Goal: Task Accomplishment & Management: Manage account settings

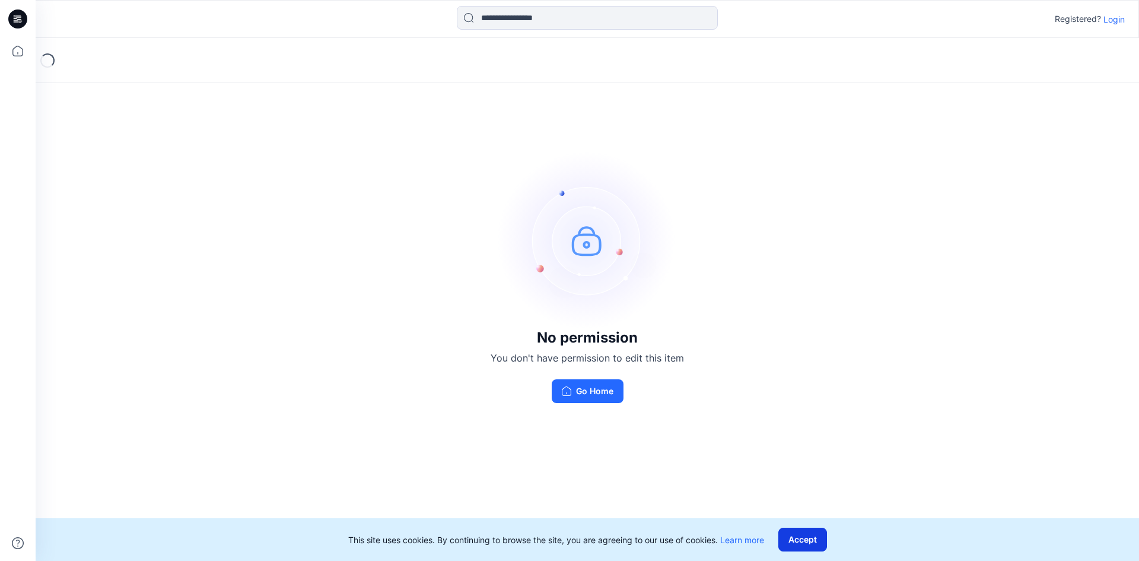
click at [804, 541] on button "Accept" at bounding box center [802, 539] width 49 height 24
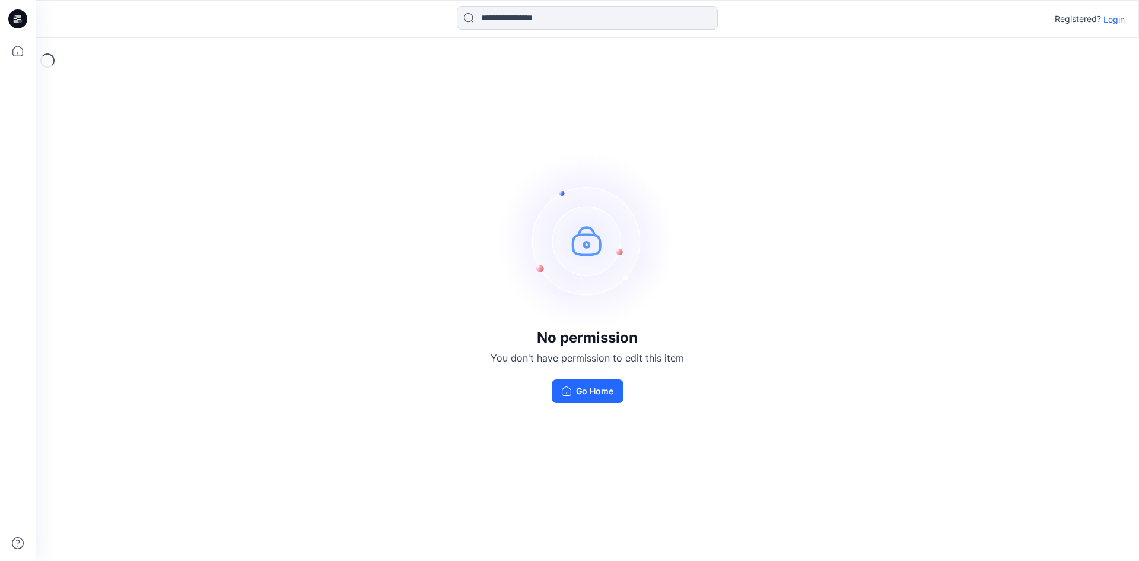
click at [1107, 20] on p "Login" at bounding box center [1114, 19] width 21 height 12
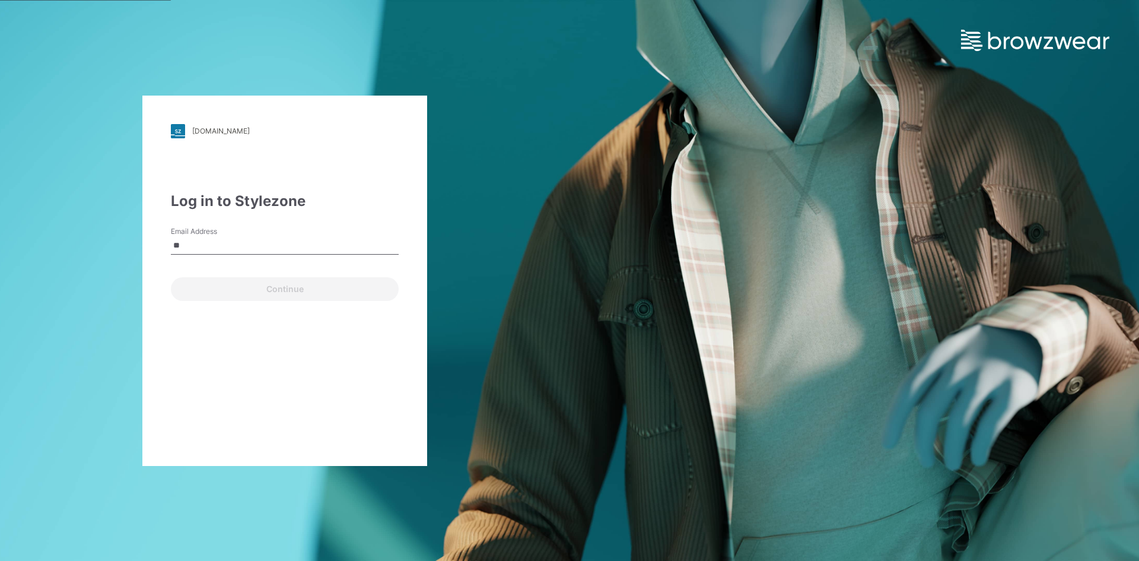
type input "*"
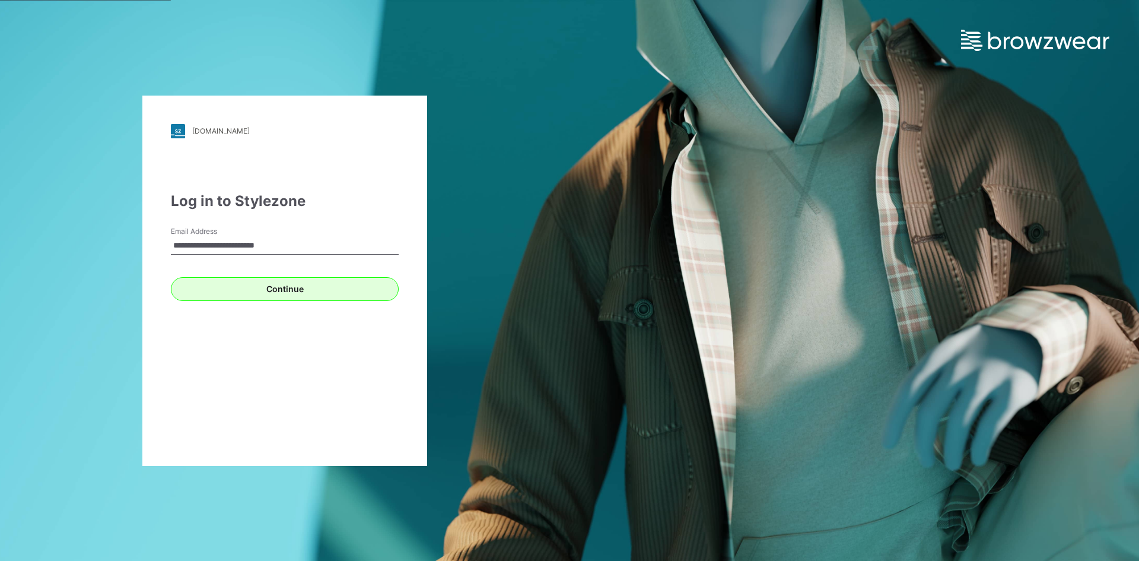
type input "**********"
click at [282, 291] on button "Continue" at bounding box center [285, 289] width 228 height 24
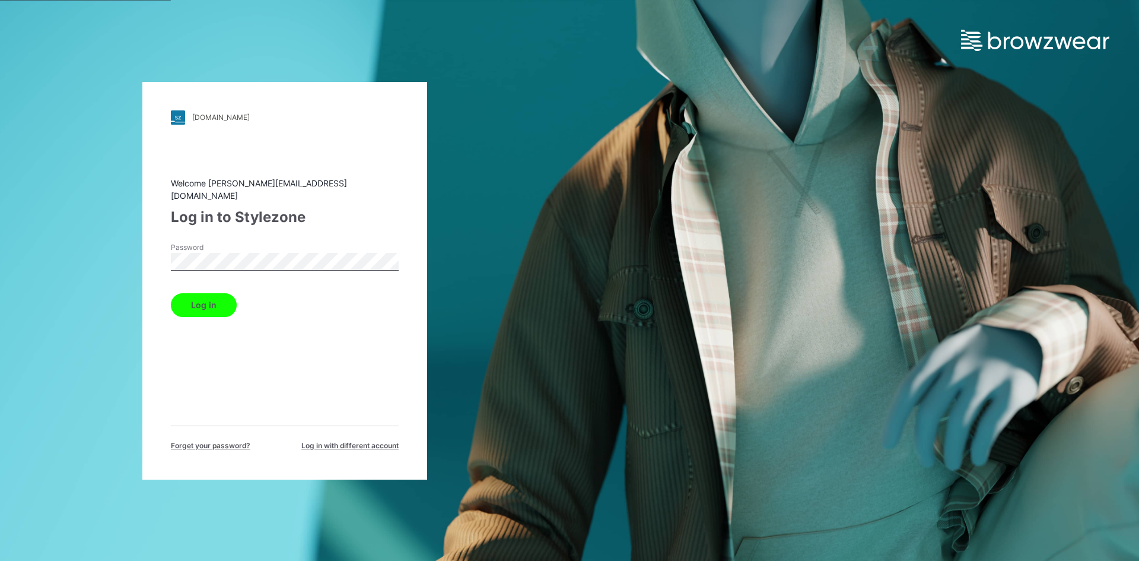
click at [171, 293] on button "Log in" at bounding box center [204, 305] width 66 height 24
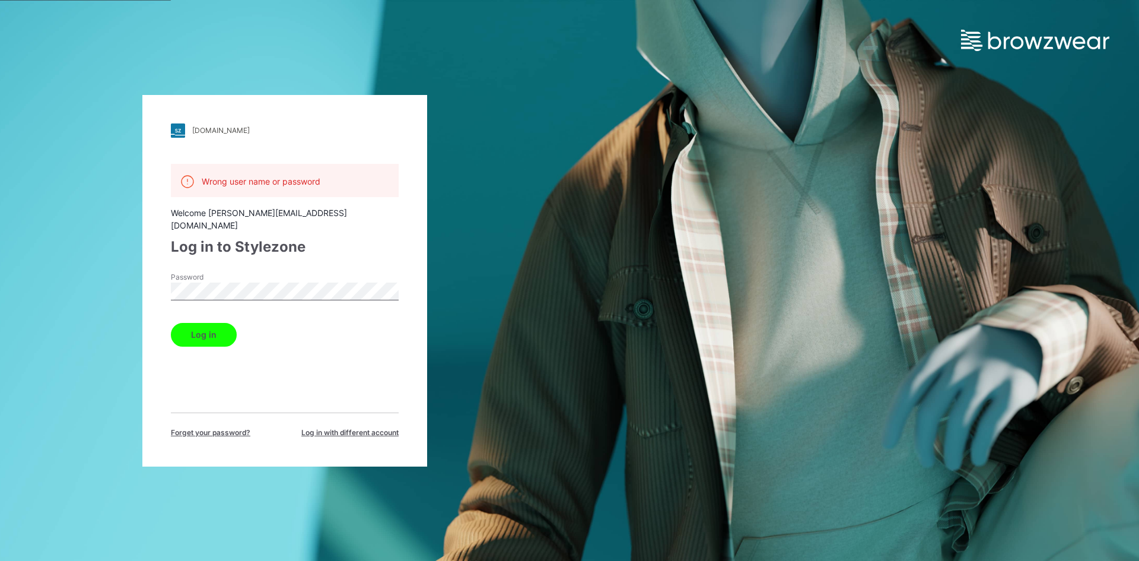
click at [159, 279] on div "[DOMAIN_NAME] Loading... Wrong user name or password Welcome [PERSON_NAME][EMAI…" at bounding box center [284, 280] width 285 height 371
click at [171, 323] on button "Log in" at bounding box center [204, 335] width 66 height 24
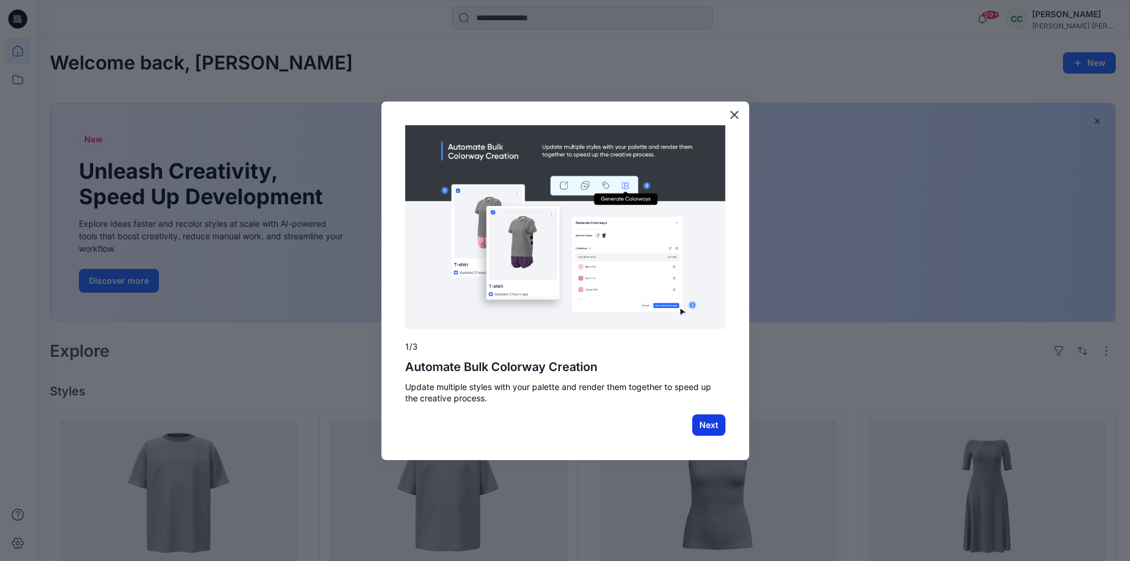
click at [721, 427] on button "Next" at bounding box center [708, 424] width 33 height 21
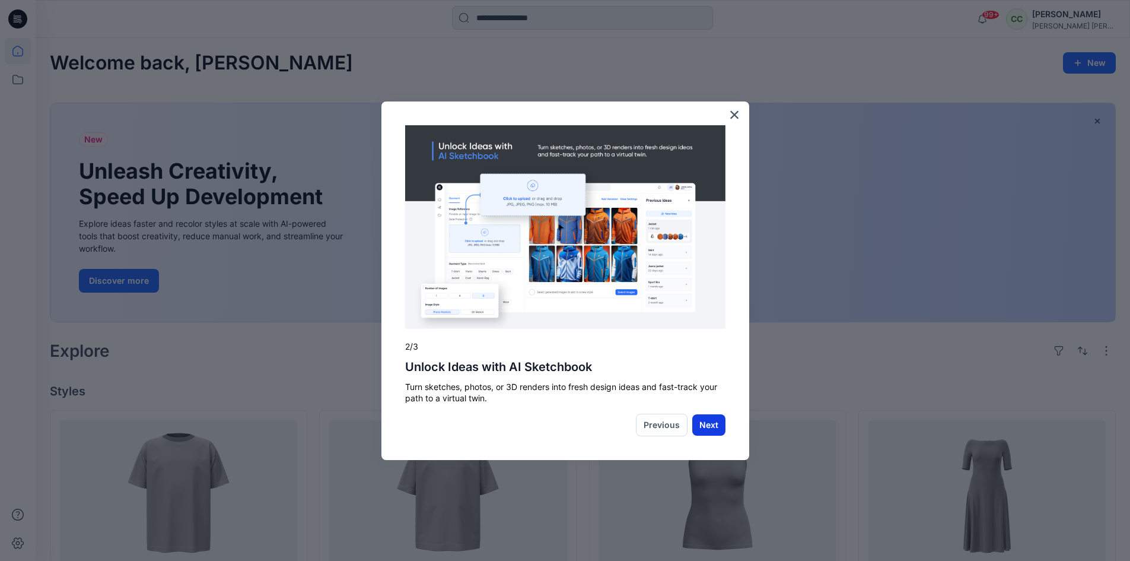
click at [708, 428] on button "Next" at bounding box center [708, 424] width 33 height 21
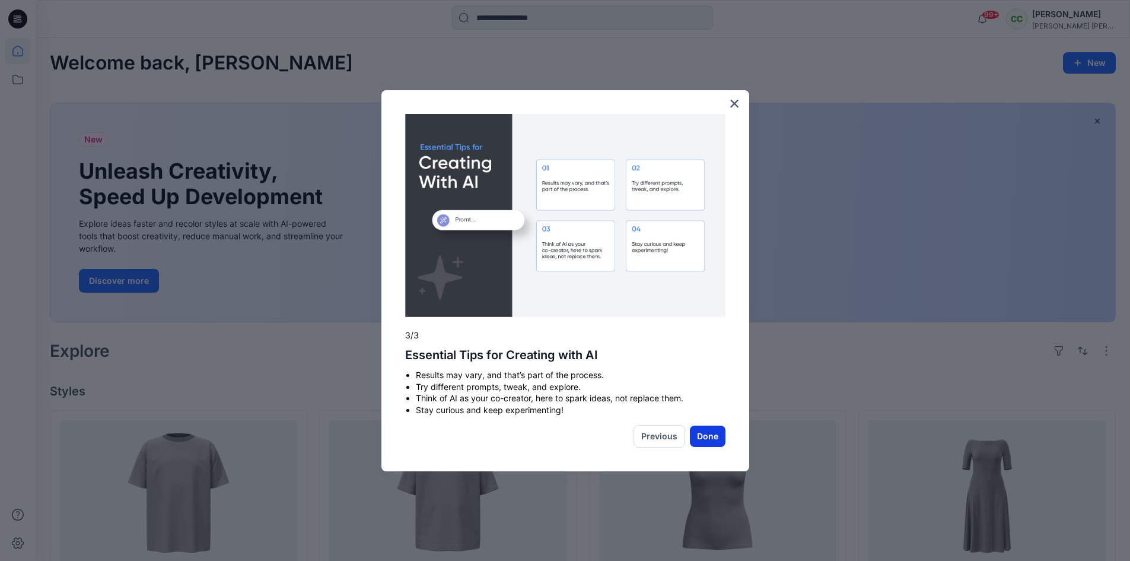
click at [707, 433] on button "Done" at bounding box center [708, 435] width 36 height 21
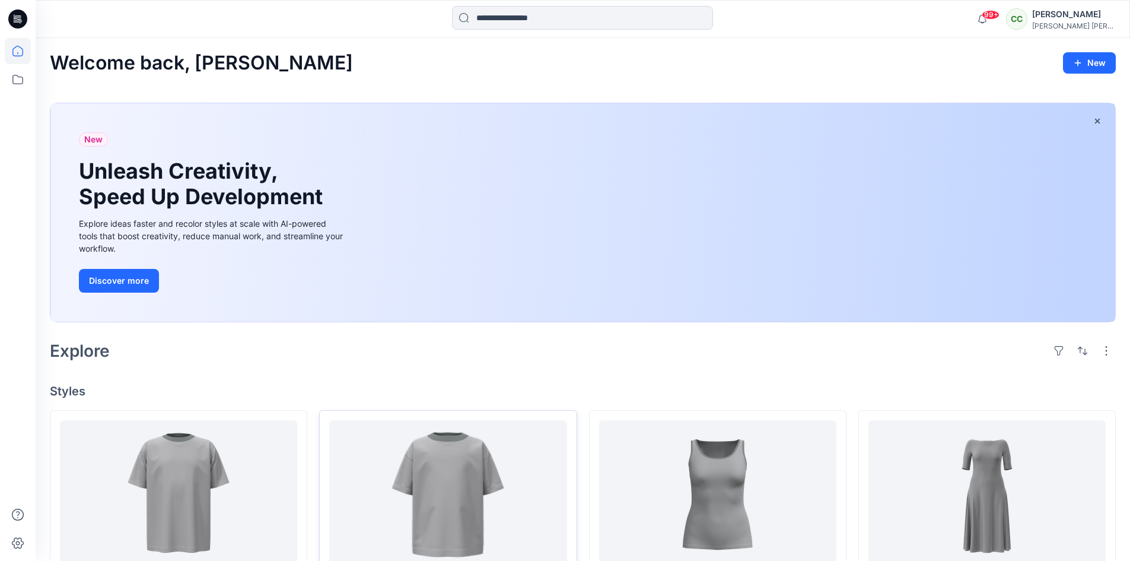
scroll to position [297, 0]
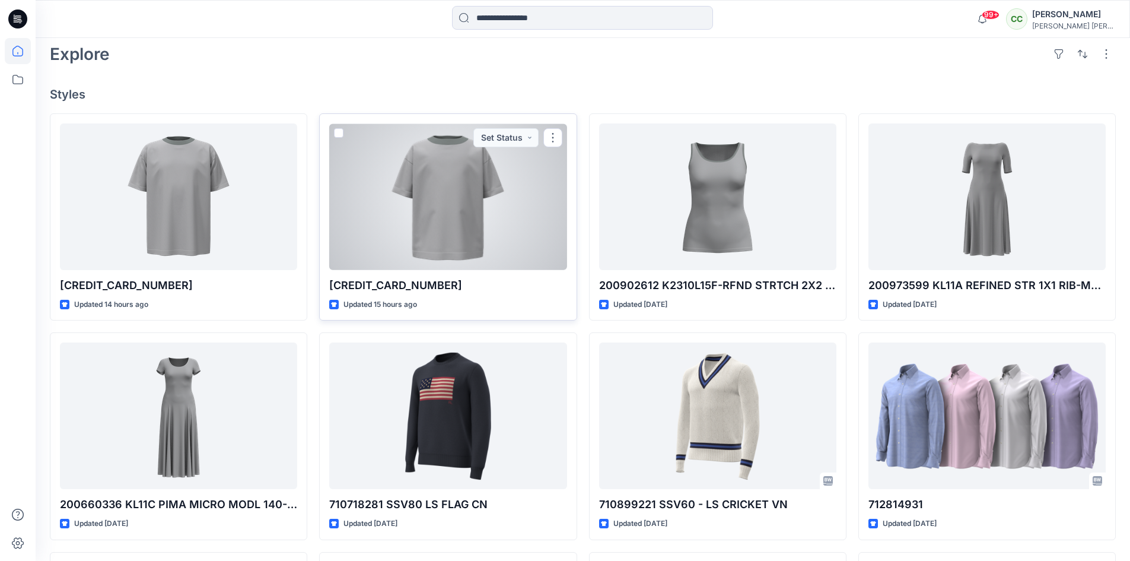
click at [459, 244] on div at bounding box center [447, 196] width 237 height 147
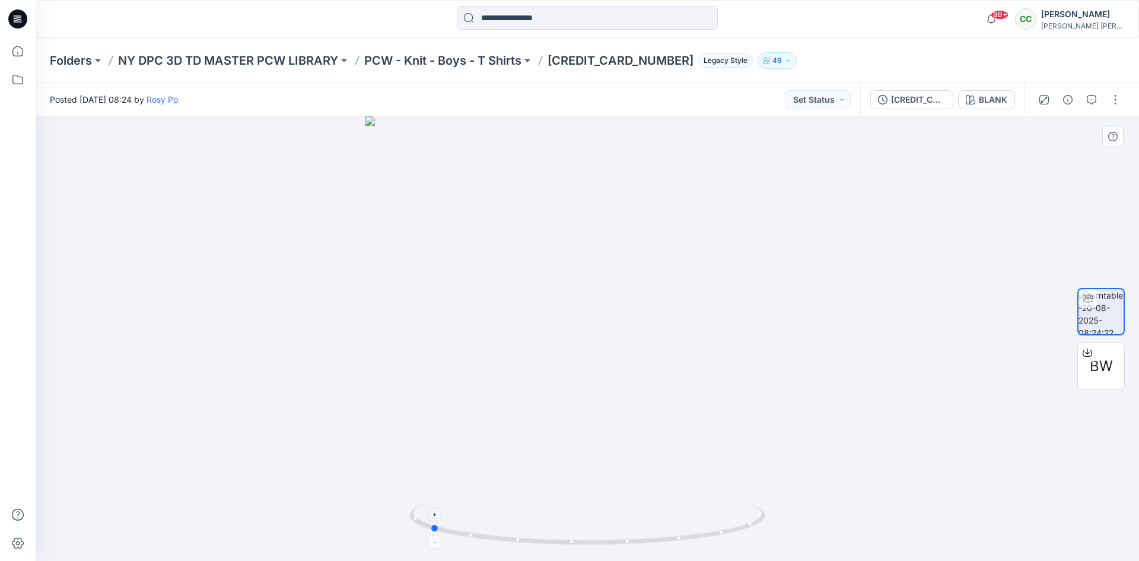
drag, startPoint x: 762, startPoint y: 524, endPoint x: 605, endPoint y: 526, distance: 157.8
click at [605, 526] on icon at bounding box center [588, 525] width 359 height 44
